Goal: Task Accomplishment & Management: Use online tool/utility

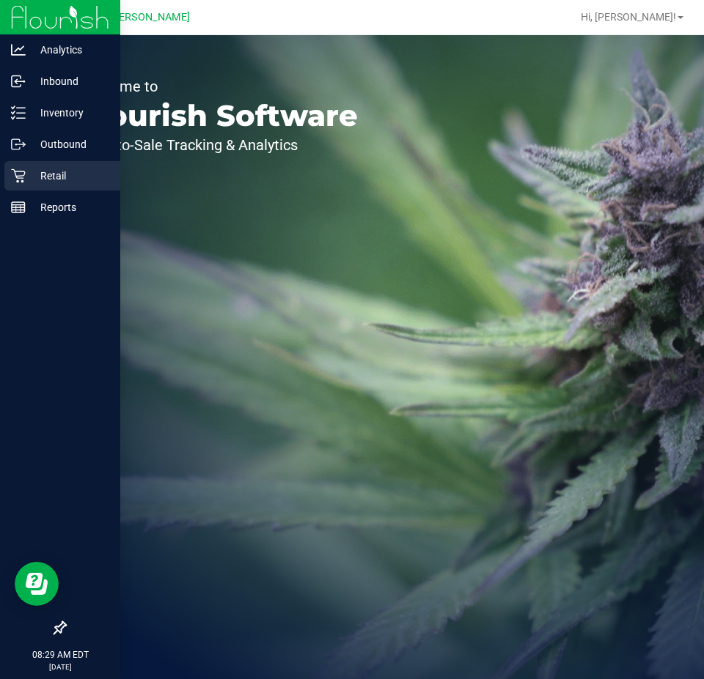
click at [18, 175] on icon at bounding box center [18, 176] width 15 height 15
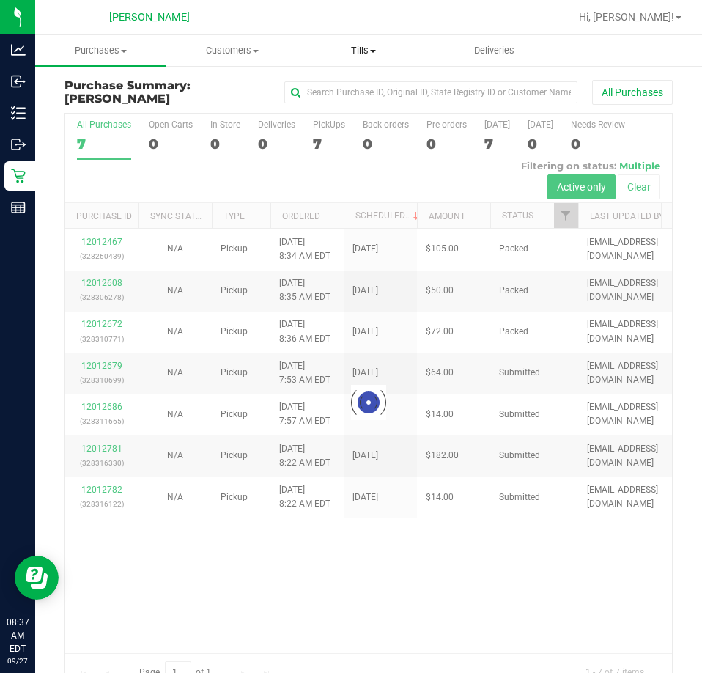
click at [356, 48] on span "Tills" at bounding box center [363, 50] width 130 height 13
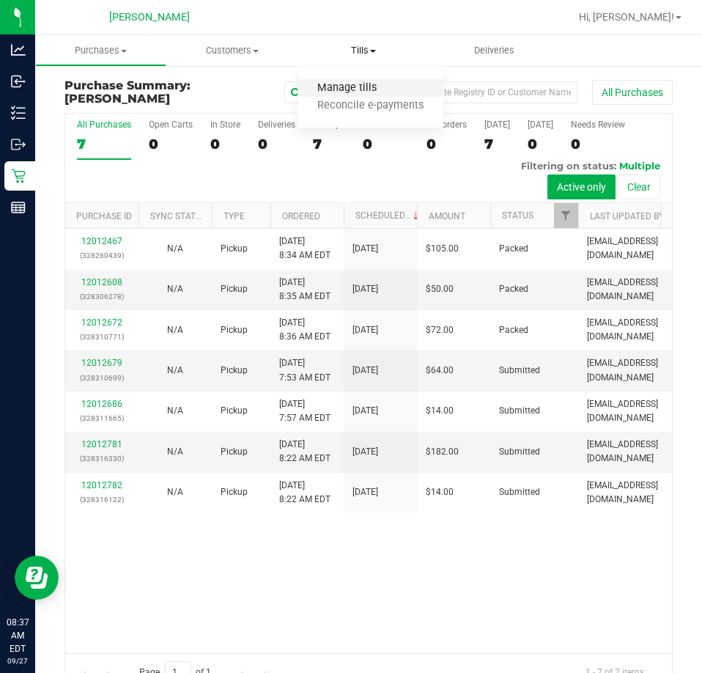
click at [359, 89] on span "Manage tills" at bounding box center [347, 88] width 99 height 12
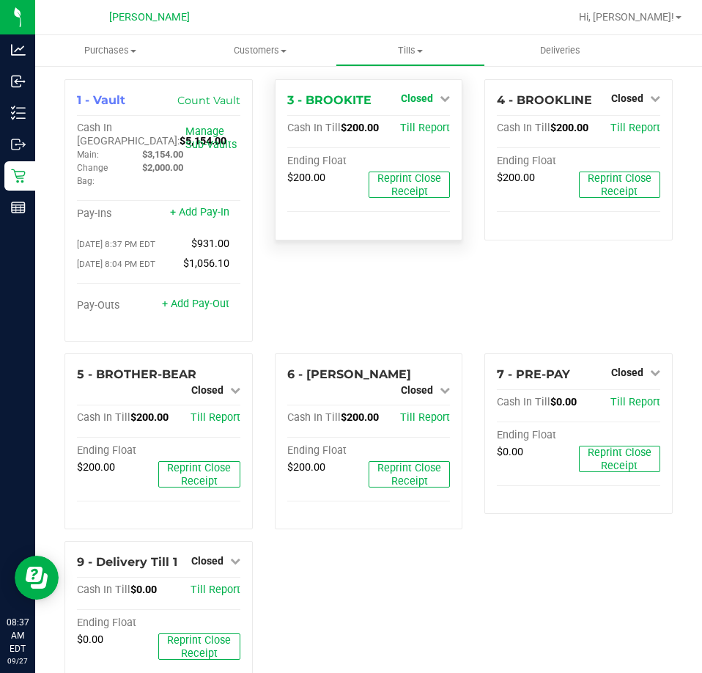
click at [410, 95] on span "Closed" at bounding box center [417, 98] width 32 height 12
click at [414, 130] on link "Open Till" at bounding box center [416, 129] width 39 height 12
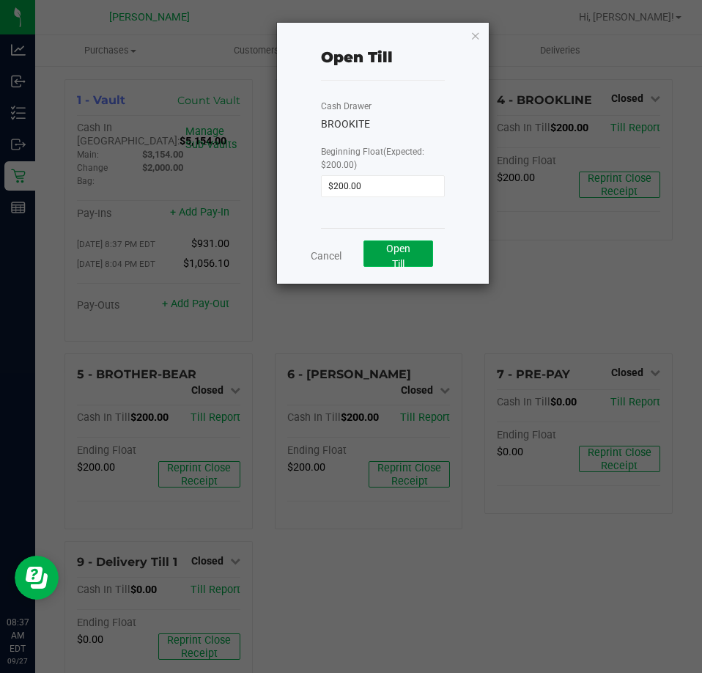
click at [403, 251] on span "Open Till" at bounding box center [398, 256] width 24 height 27
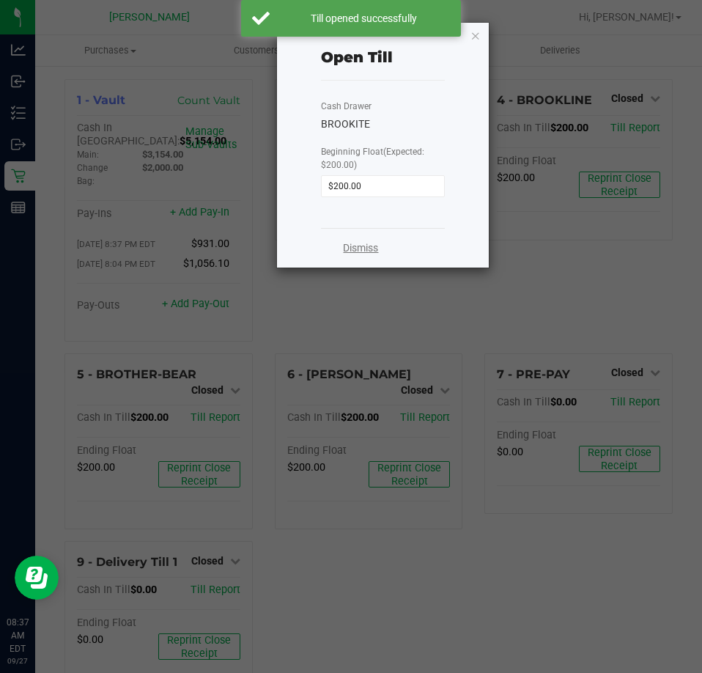
click at [363, 249] on link "Dismiss" at bounding box center [360, 247] width 35 height 15
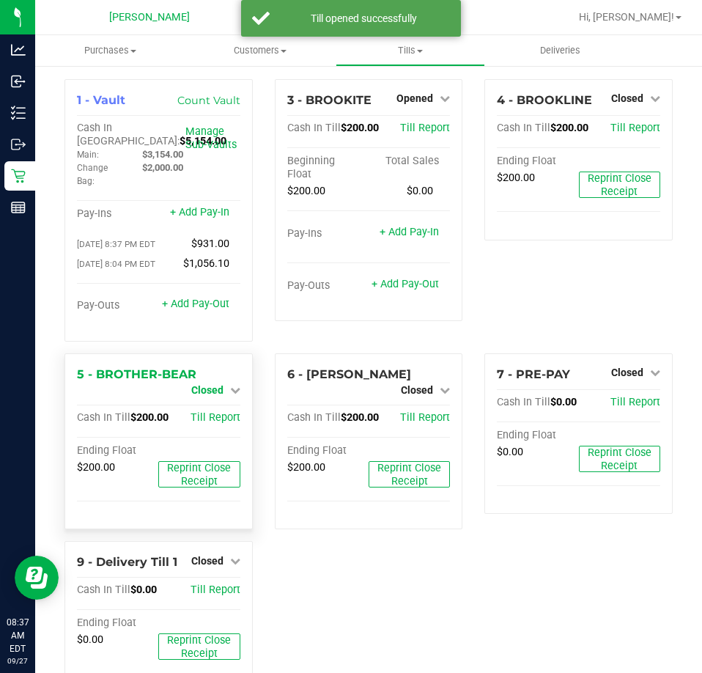
click at [204, 394] on span "Closed" at bounding box center [207, 390] width 32 height 12
click at [227, 405] on div "Open Till" at bounding box center [206, 403] width 108 height 18
click at [210, 405] on link "Open Till" at bounding box center [207, 402] width 39 height 12
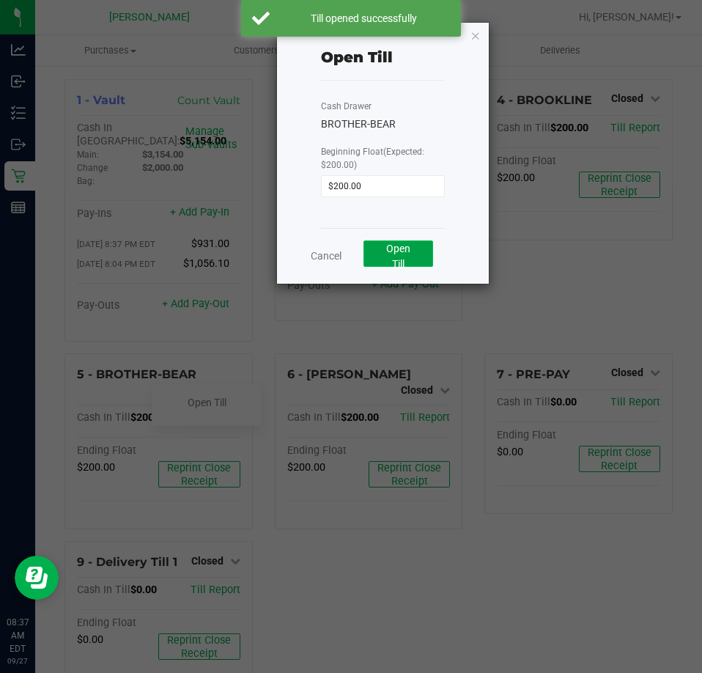
click at [402, 251] on span "Open Till" at bounding box center [398, 256] width 24 height 27
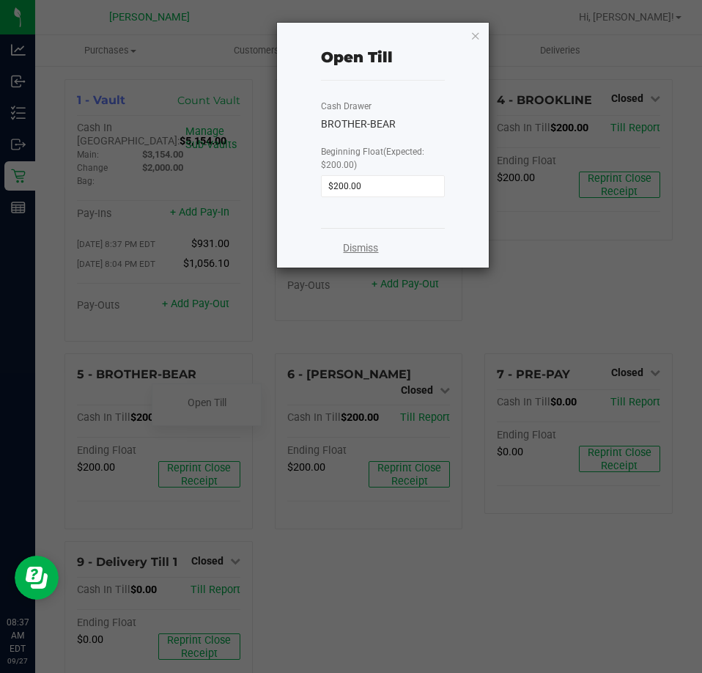
click at [368, 246] on link "Dismiss" at bounding box center [360, 247] width 35 height 15
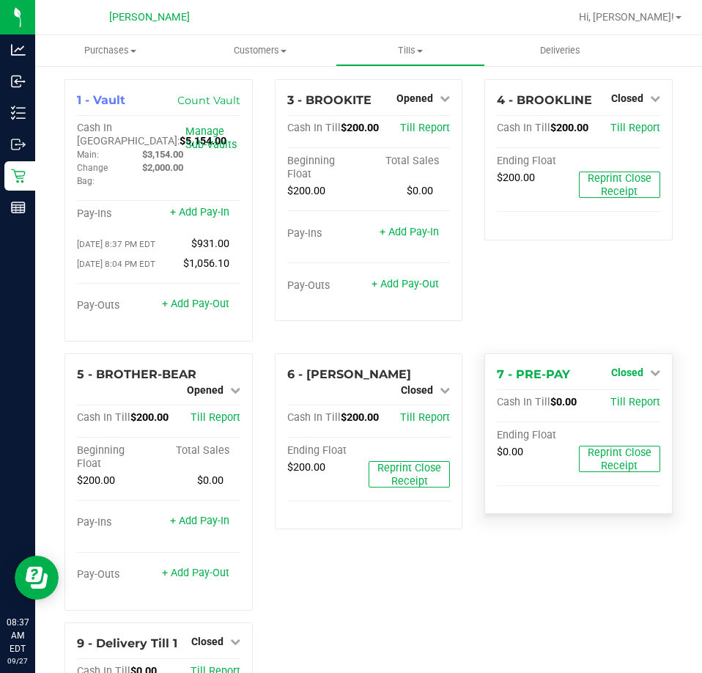
click at [650, 373] on icon at bounding box center [655, 372] width 10 height 10
click at [616, 408] on link "Open Till" at bounding box center [627, 402] width 39 height 12
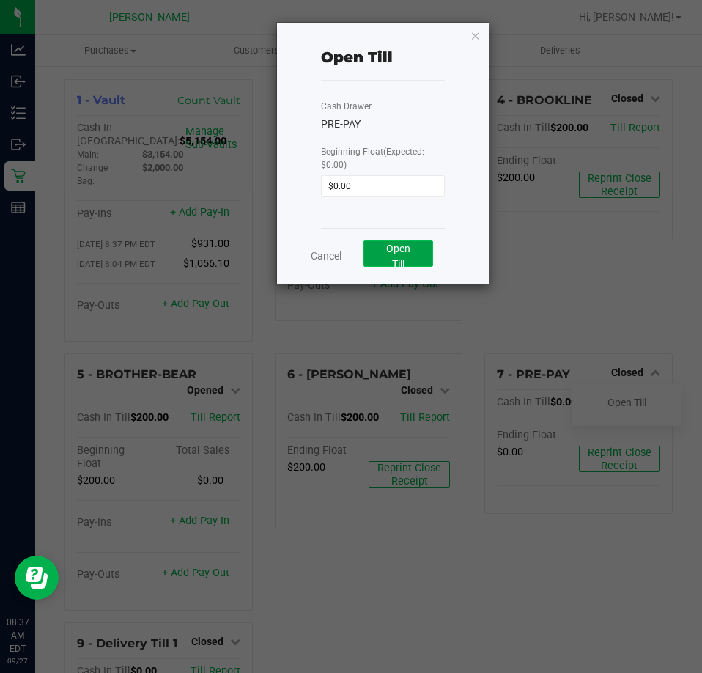
click at [402, 251] on span "Open Till" at bounding box center [398, 256] width 24 height 27
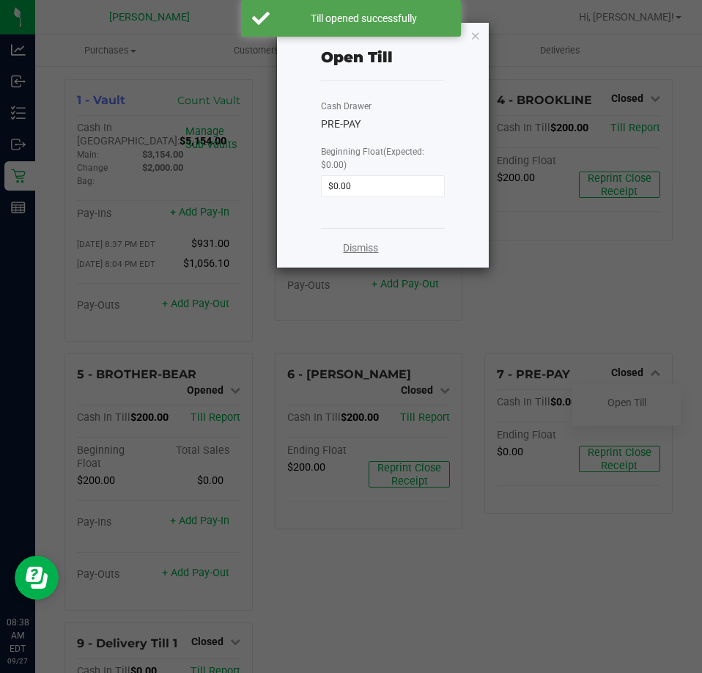
click at [359, 249] on link "Dismiss" at bounding box center [360, 247] width 35 height 15
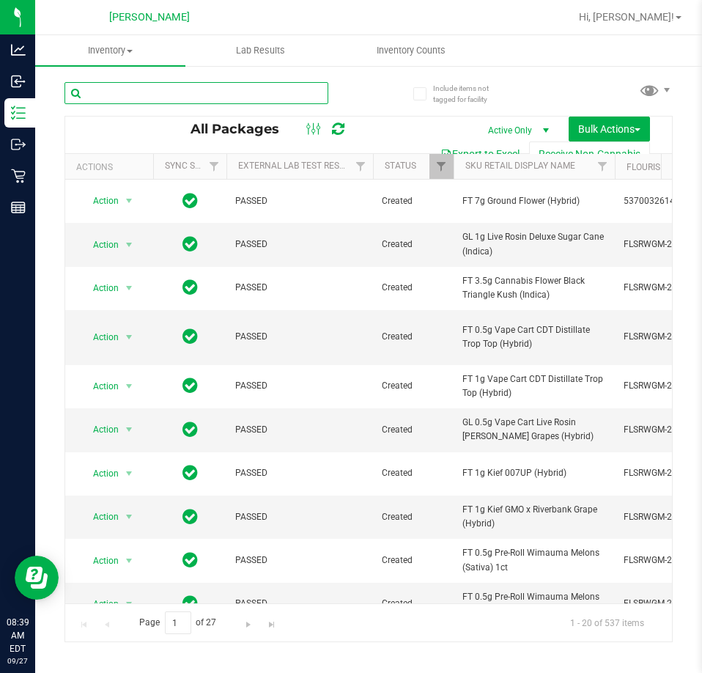
click at [134, 102] on input "text" at bounding box center [196, 93] width 264 height 22
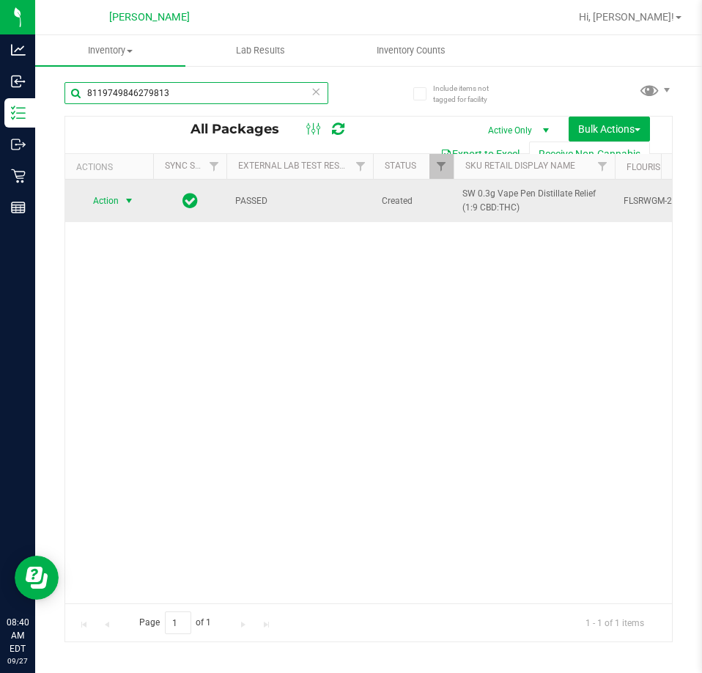
type input "8119749846279813"
click at [124, 199] on span "select" at bounding box center [129, 201] width 12 height 12
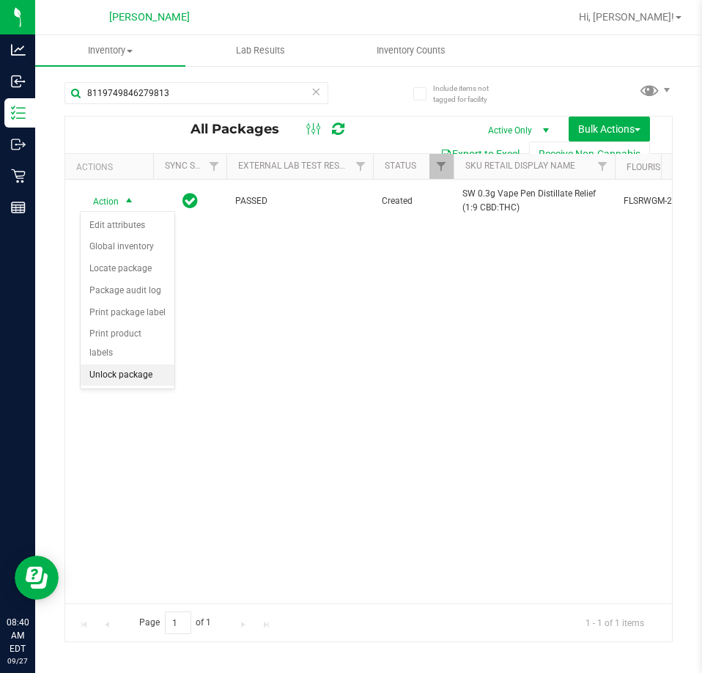
click at [103, 364] on li "Unlock package" at bounding box center [128, 375] width 94 height 22
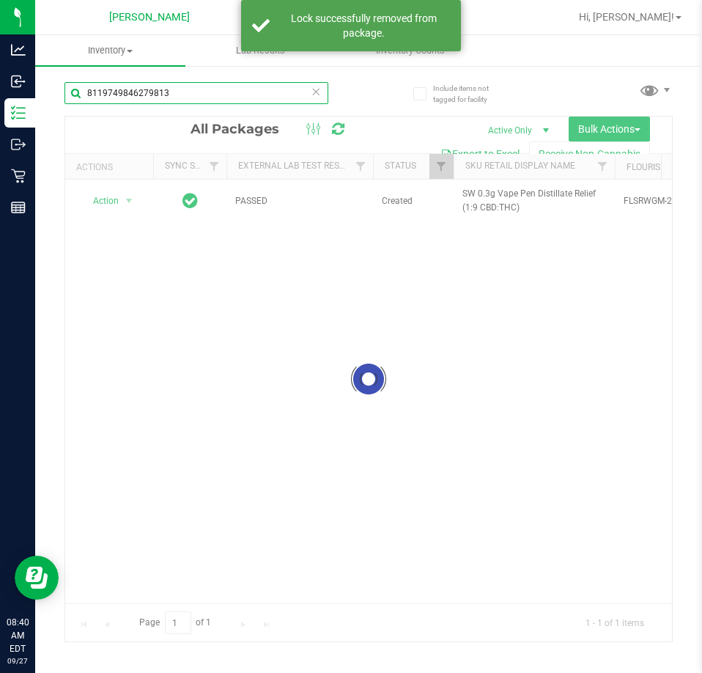
drag, startPoint x: 217, startPoint y: 95, endPoint x: -1, endPoint y: 95, distance: 217.7
click at [0, 95] on html "Analytics Inbound Inventory Outbound Retail Reports 08:40 AM EDT [DATE] 09/27 […" at bounding box center [351, 336] width 702 height 673
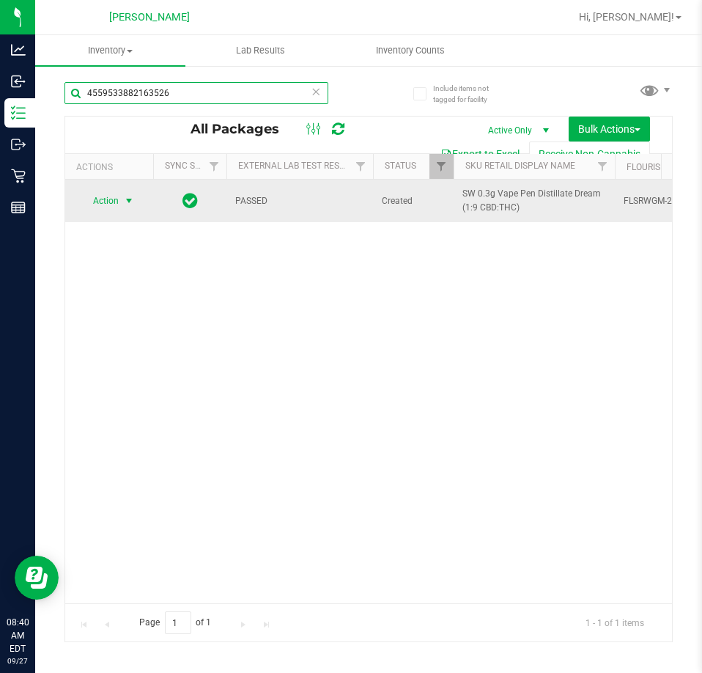
type input "4559533882163526"
click at [120, 196] on span "select" at bounding box center [129, 201] width 18 height 21
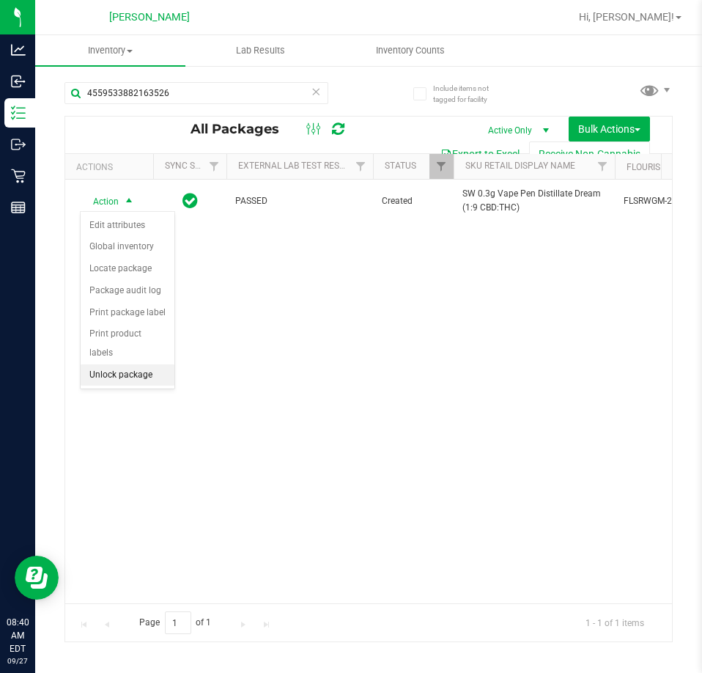
click at [155, 364] on li "Unlock package" at bounding box center [128, 375] width 94 height 22
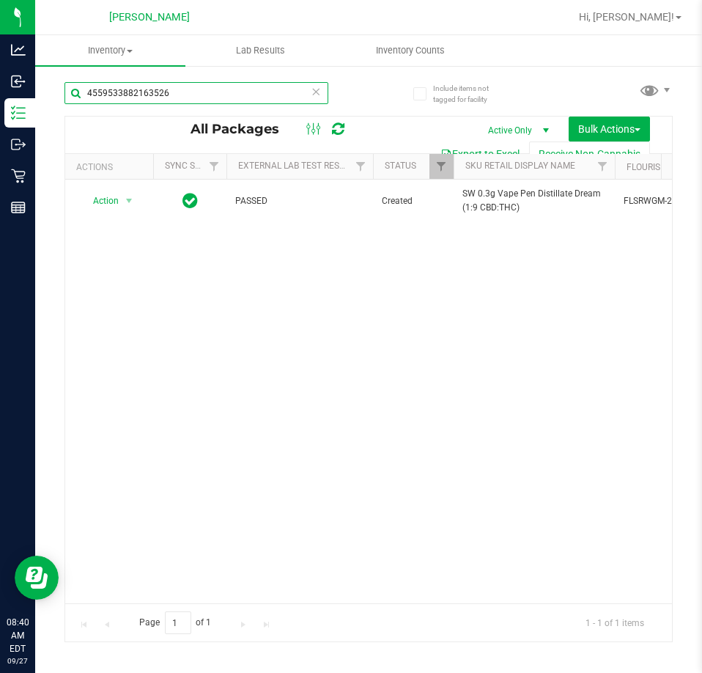
drag, startPoint x: 186, startPoint y: 92, endPoint x: -1, endPoint y: 93, distance: 186.9
click at [0, 93] on html "Analytics Inbound Inventory Outbound Retail Reports 08:40 AM EDT [DATE] 09/27 […" at bounding box center [351, 336] width 702 height 673
type input "4581241406279705"
click at [138, 201] on span "select" at bounding box center [129, 201] width 18 height 21
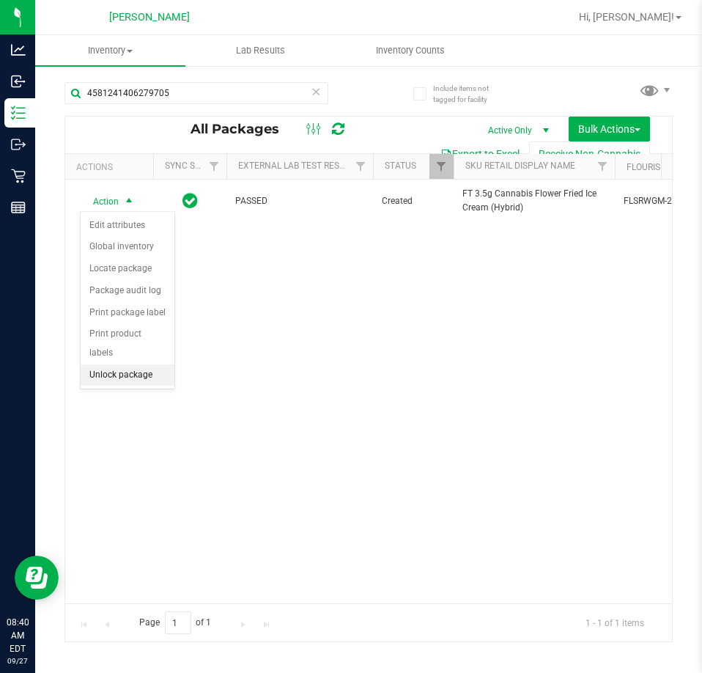
click at [132, 364] on li "Unlock package" at bounding box center [128, 375] width 94 height 22
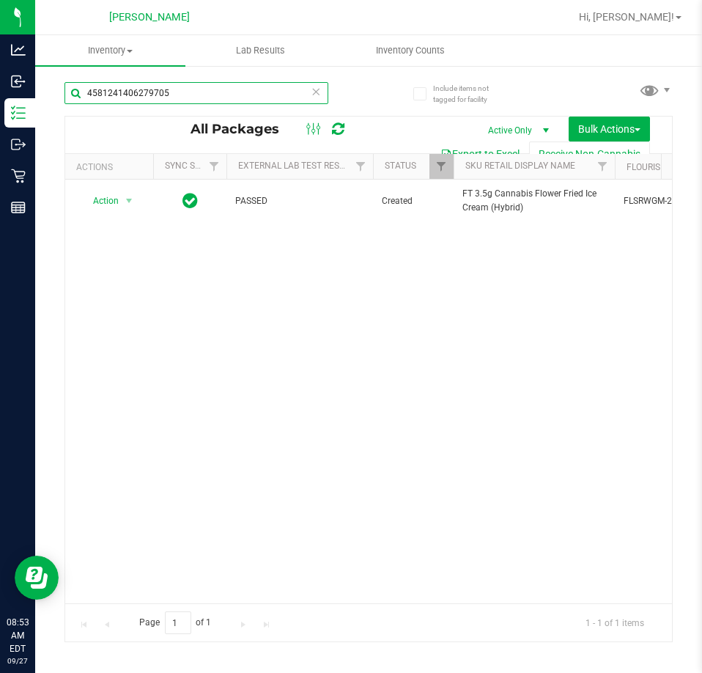
drag, startPoint x: 211, startPoint y: 98, endPoint x: -1, endPoint y: 98, distance: 211.8
click at [0, 98] on html "Analytics Inbound Inventory Outbound Retail Reports 08:53 AM EDT [DATE] 09/27 […" at bounding box center [351, 336] width 702 height 673
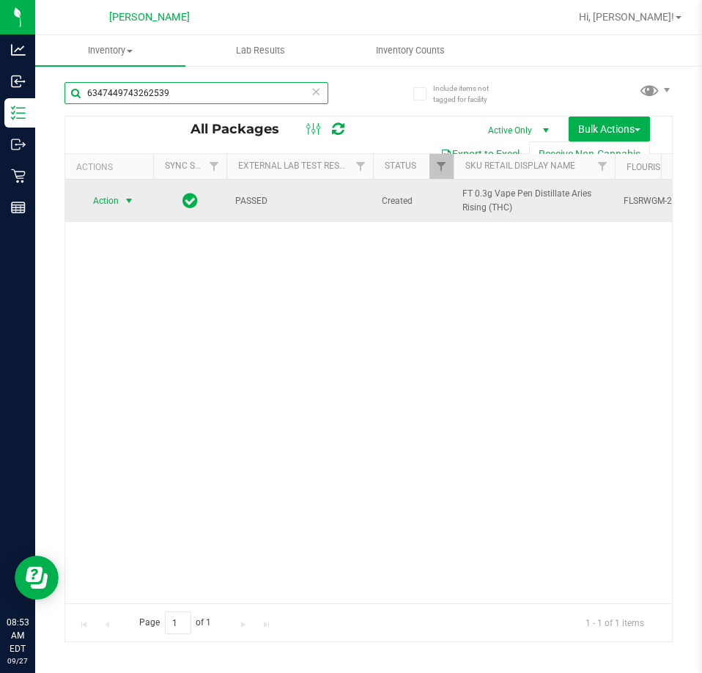
type input "6347449743262539"
click at [126, 200] on span "select" at bounding box center [129, 201] width 12 height 12
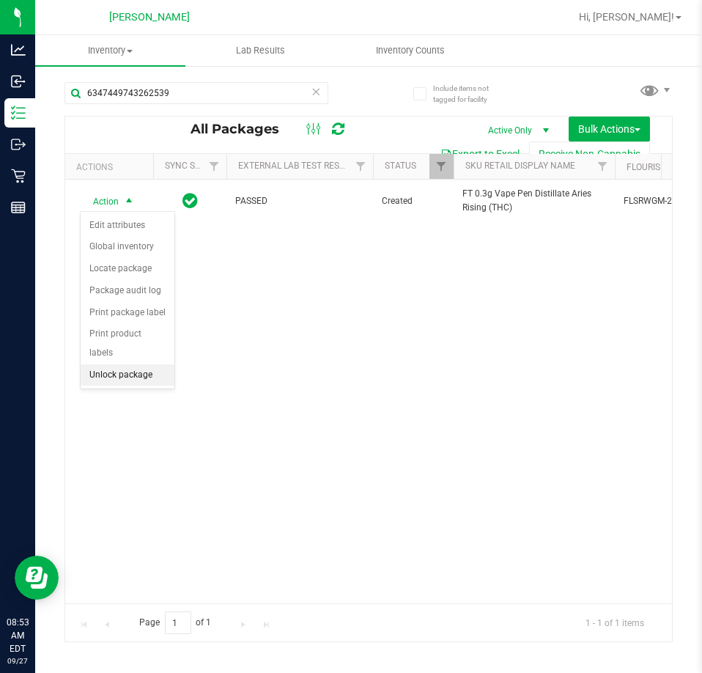
click at [139, 364] on li "Unlock package" at bounding box center [128, 375] width 94 height 22
